Goal: Transaction & Acquisition: Purchase product/service

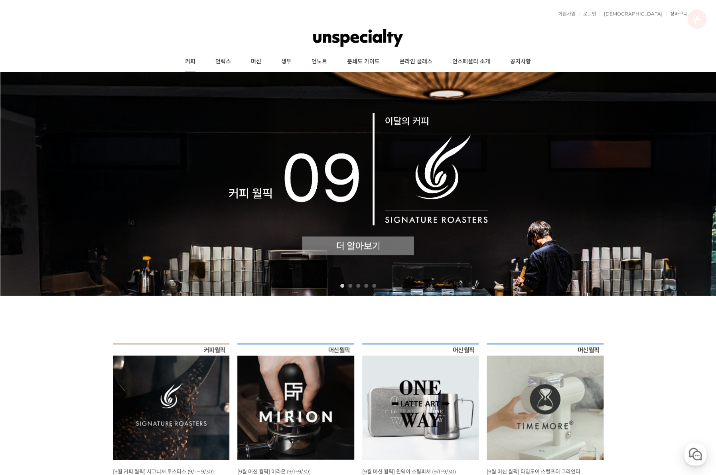
click at [191, 65] on link "커피" at bounding box center [190, 62] width 30 height 20
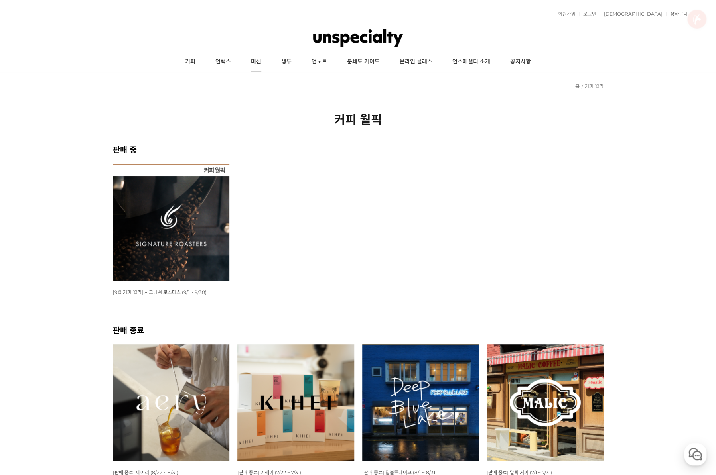
click at [264, 67] on link "머신" at bounding box center [256, 62] width 30 height 20
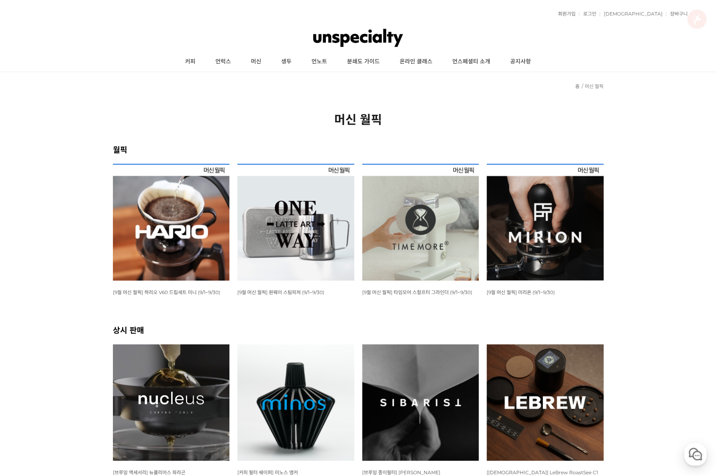
click at [434, 243] on img at bounding box center [420, 222] width 117 height 117
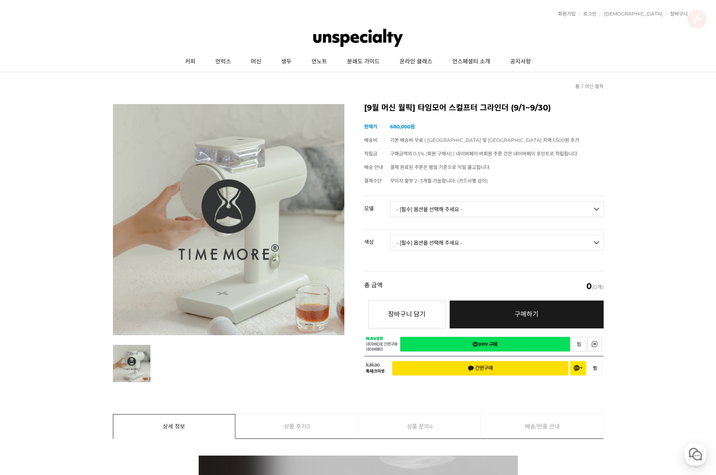
click at [508, 197] on td "- [필수] 옵션을 선택해 주세요 - ------------------- 078S 064S" at bounding box center [496, 212] width 213 height 33
click at [504, 205] on select "- [필수] 옵션을 선택해 주세요 - ------------------- 078S 064S" at bounding box center [496, 209] width 213 height 16
click at [390, 201] on select "- [필수] 옵션을 선택해 주세요 - ------------------- 078S 064S" at bounding box center [496, 209] width 213 height 16
click at [476, 230] on td "- [필수] 옵션을 선택해 주세요 - ------------------- 블랙 화이트" at bounding box center [496, 246] width 213 height 33
click at [485, 202] on select "- [필수] 옵션을 선택해 주세요 - ------------------- 078S 064S" at bounding box center [496, 209] width 213 height 16
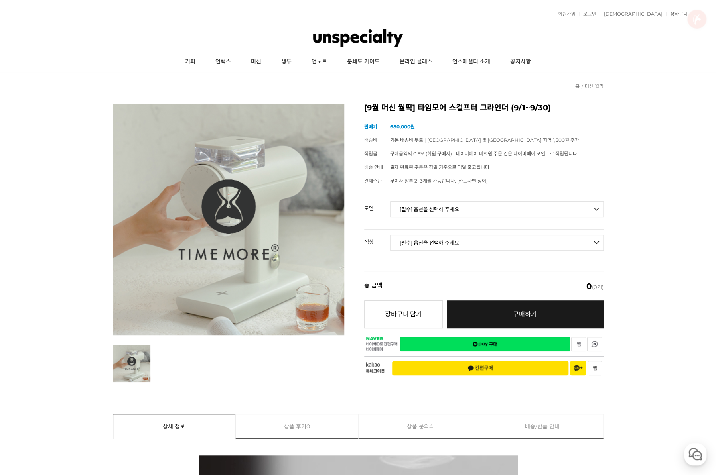
select select "064S"
click at [390, 201] on select "- [필수] 옵션을 선택해 주세요 - ------------------- 078S 064S" at bounding box center [496, 209] width 213 height 16
click at [470, 238] on select "- [필수] 옵션을 선택해 주세요 - ------------------- 블랙 화이트" at bounding box center [496, 243] width 213 height 16
select select "화이트"
click at [390, 235] on select "- [필수] 옵션을 선택해 주세요 - ------------------- 블랙 화이트" at bounding box center [496, 243] width 213 height 16
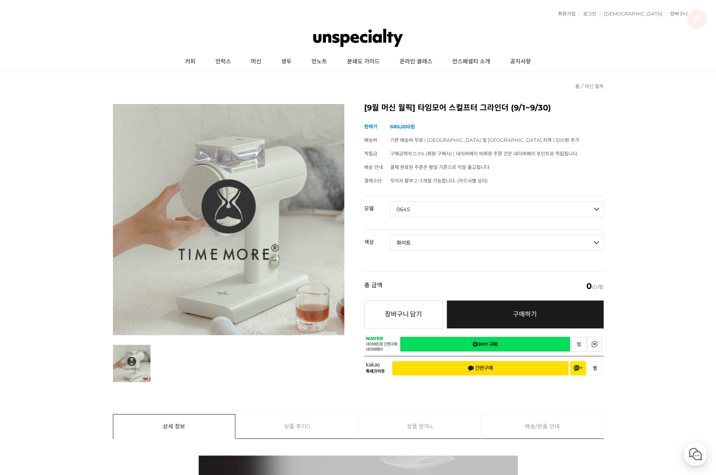
select select "*"
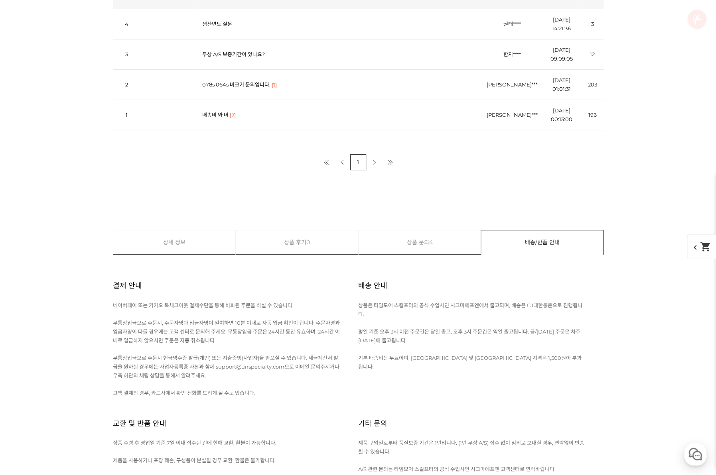
scroll to position [9898, 0]
